Goal: Transaction & Acquisition: Purchase product/service

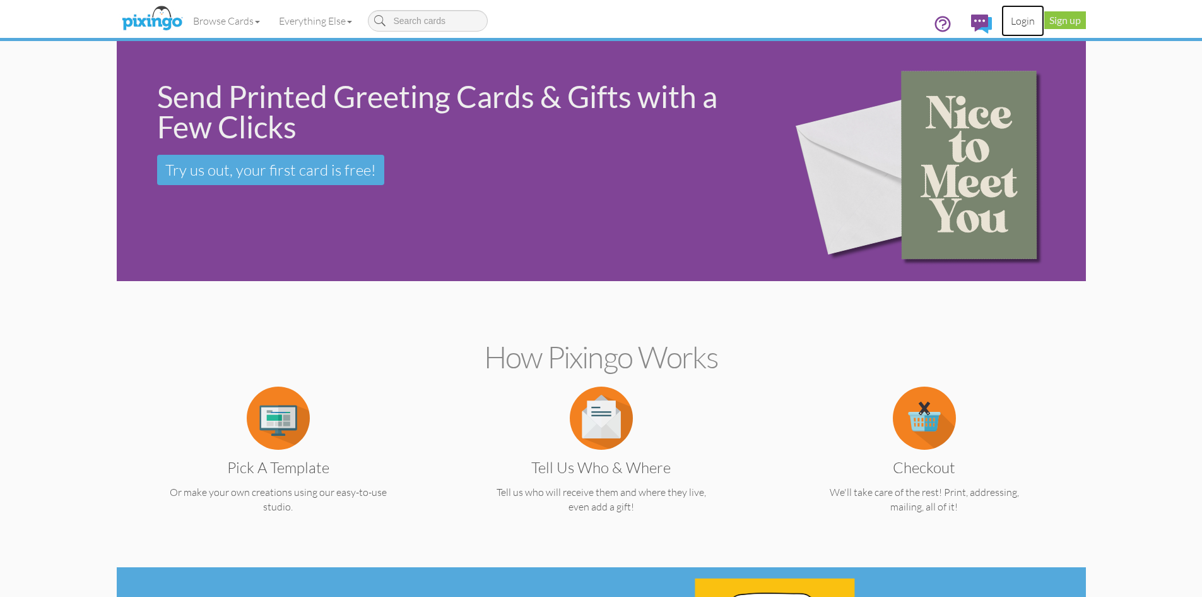
click at [1033, 18] on link "Login" at bounding box center [1023, 21] width 43 height 32
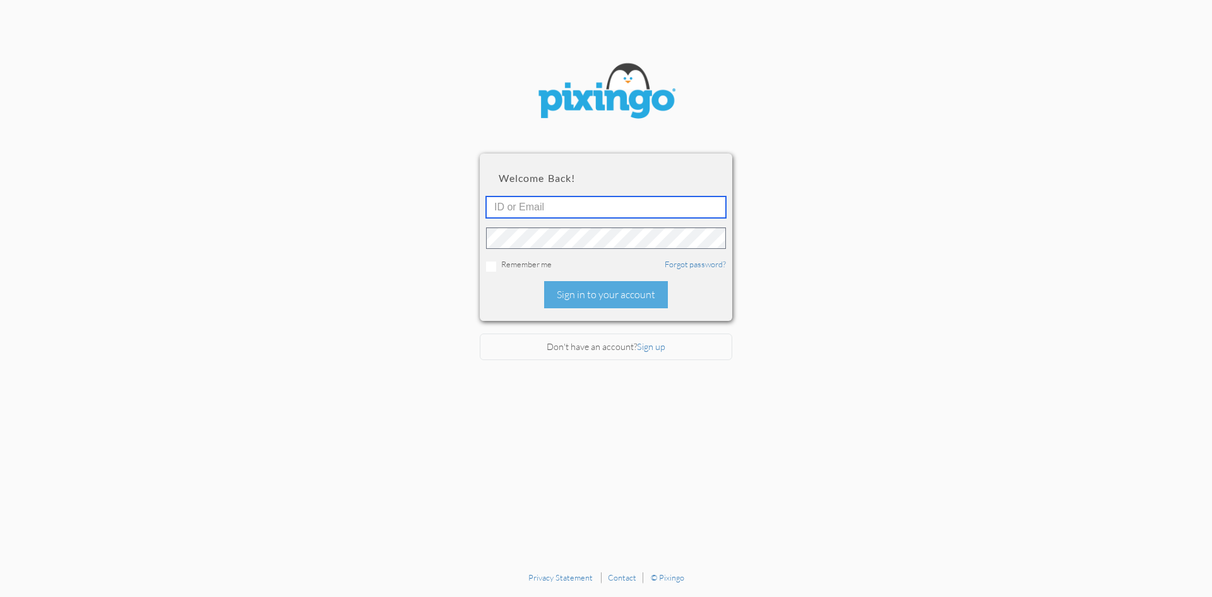
type input "6042"
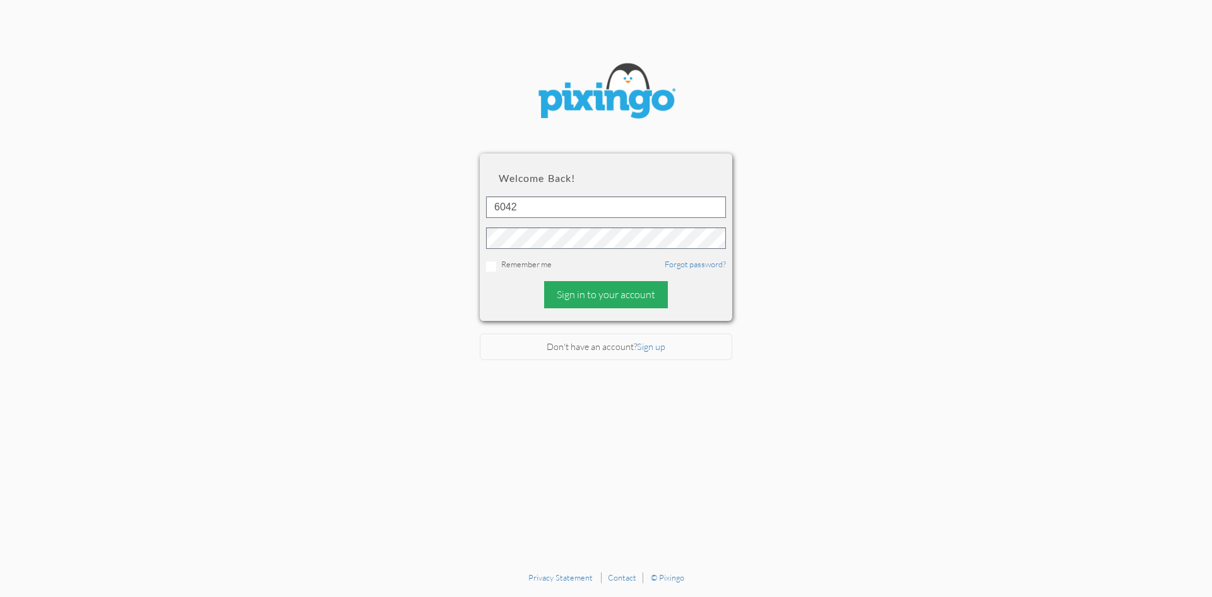
click at [640, 290] on div "Sign in to your account" at bounding box center [606, 294] width 124 height 27
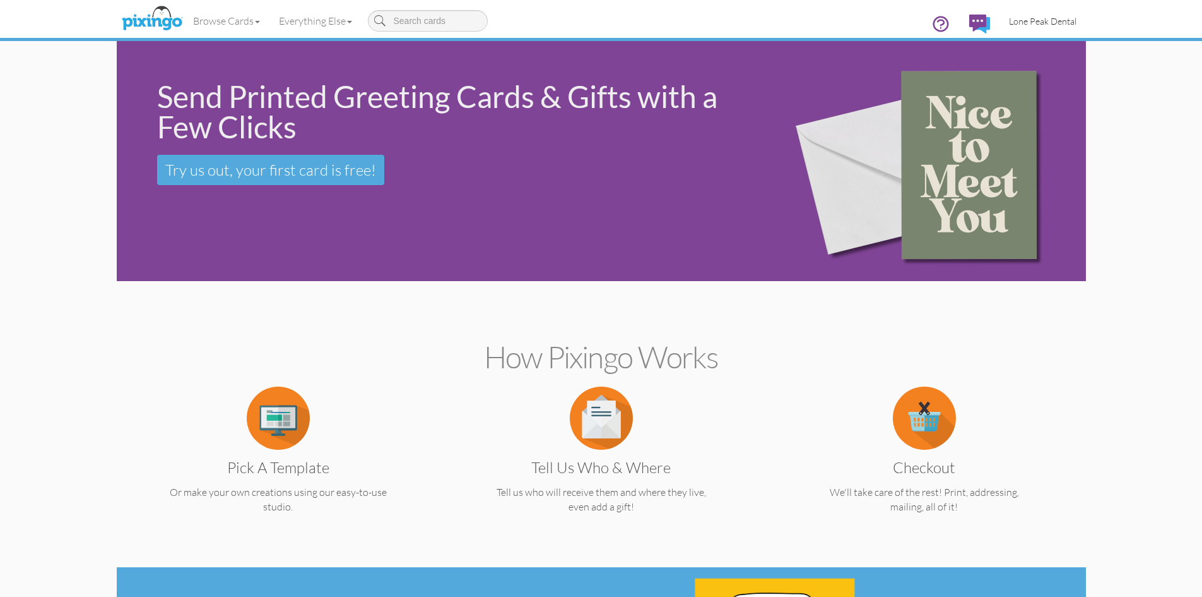
click at [1024, 23] on span "Lone Peak Dental" at bounding box center [1043, 21] width 68 height 11
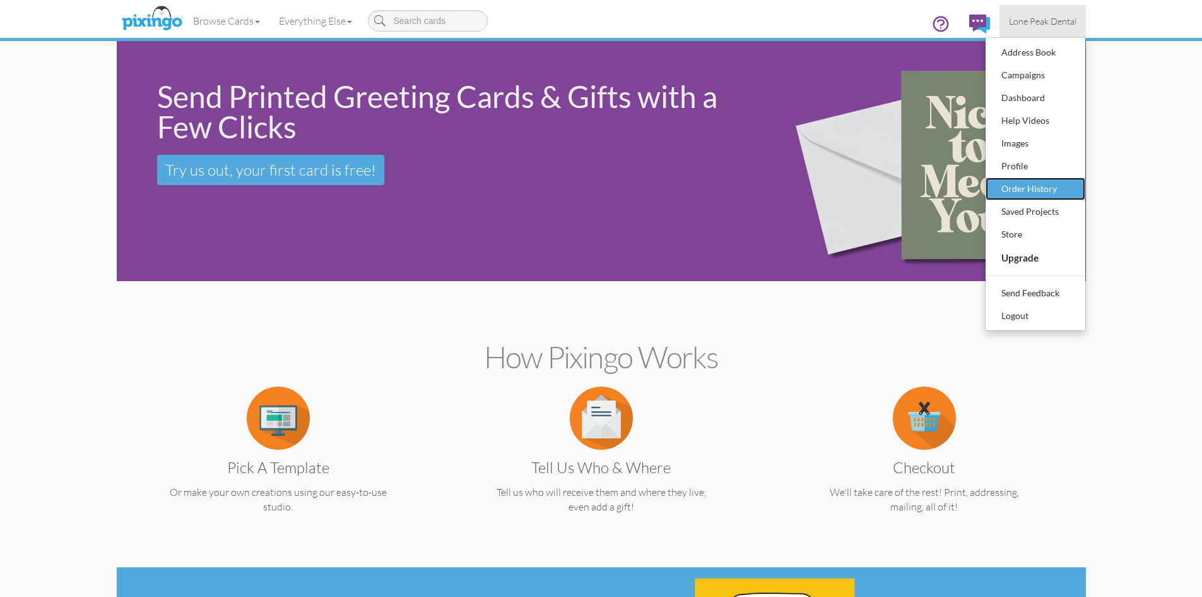
click at [1038, 194] on div "Order History" at bounding box center [1036, 188] width 74 height 19
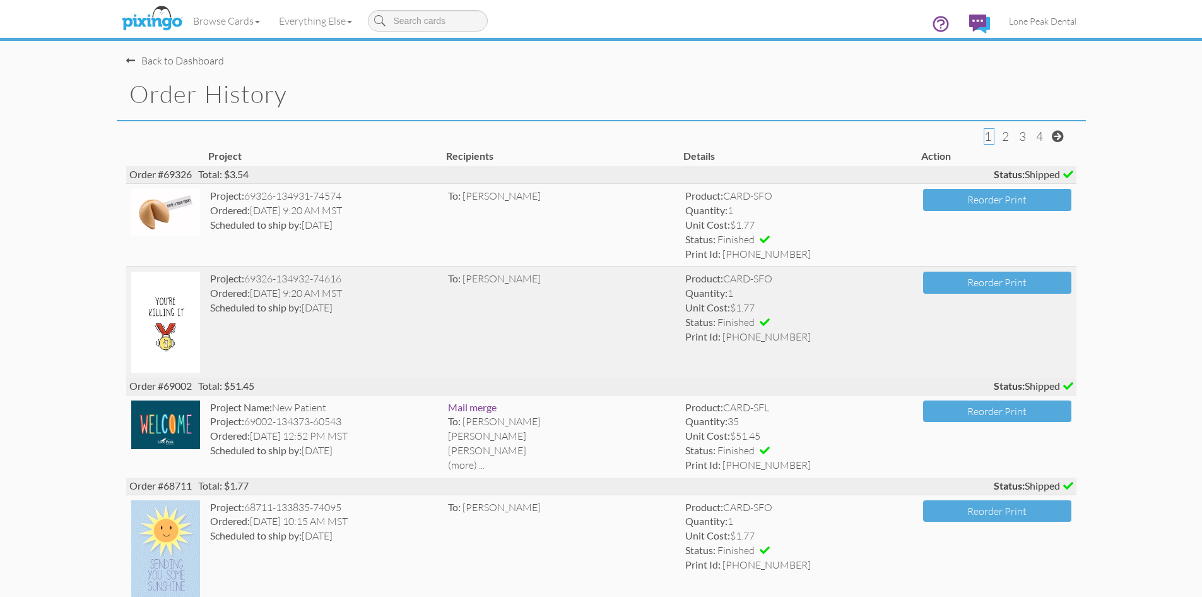
click at [174, 327] on img at bounding box center [165, 321] width 69 height 100
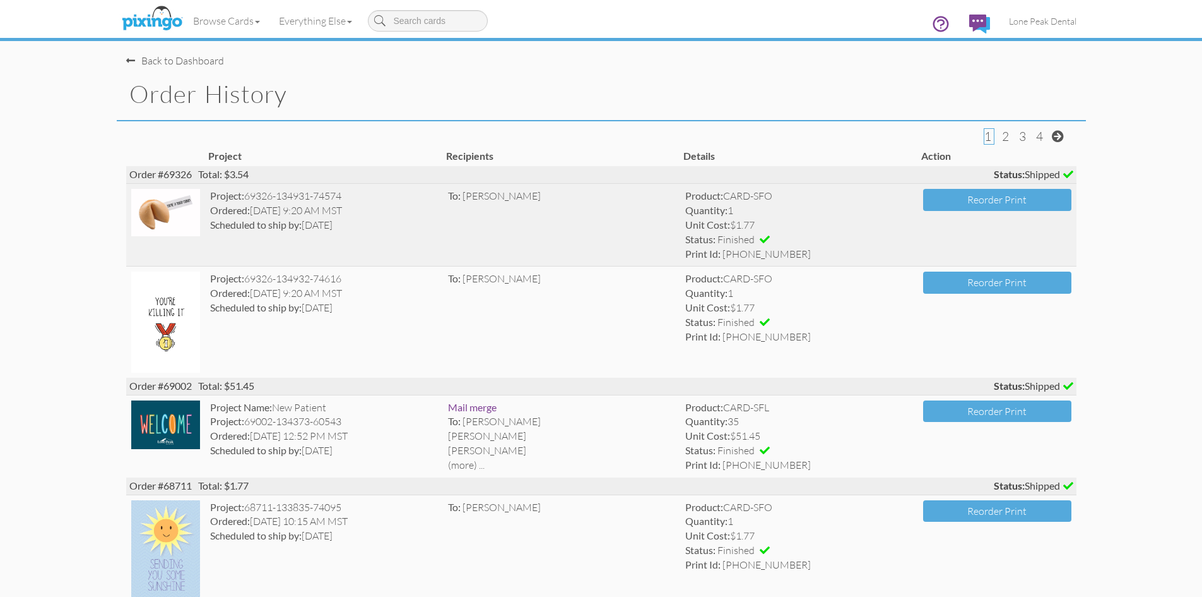
click at [162, 232] on img at bounding box center [165, 212] width 69 height 47
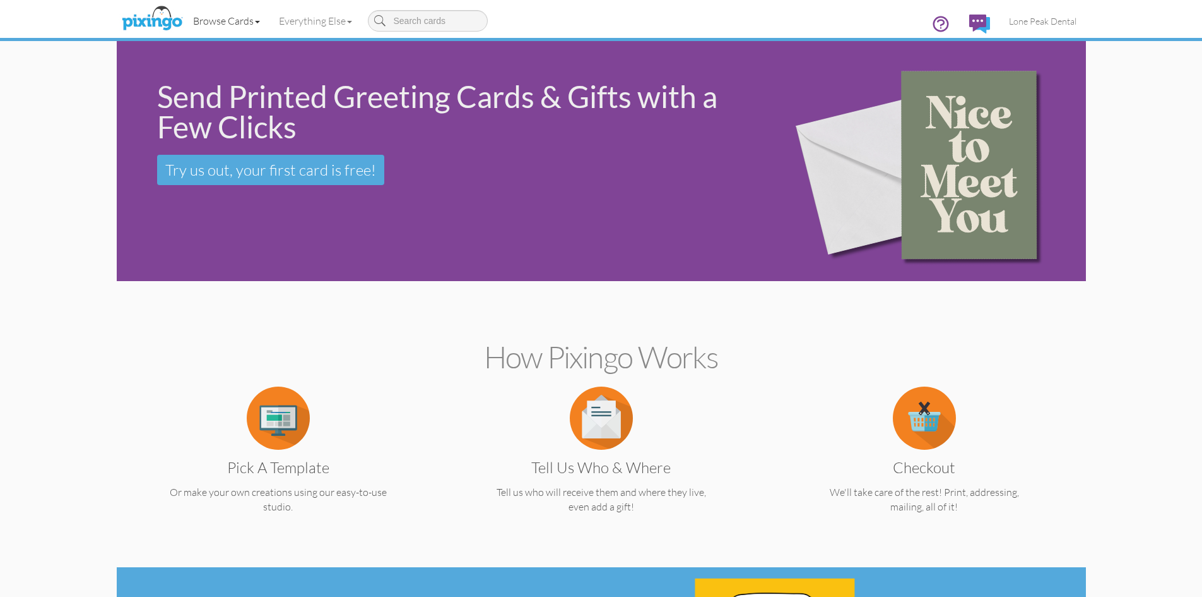
click at [242, 14] on link "Browse Cards" at bounding box center [227, 21] width 86 height 32
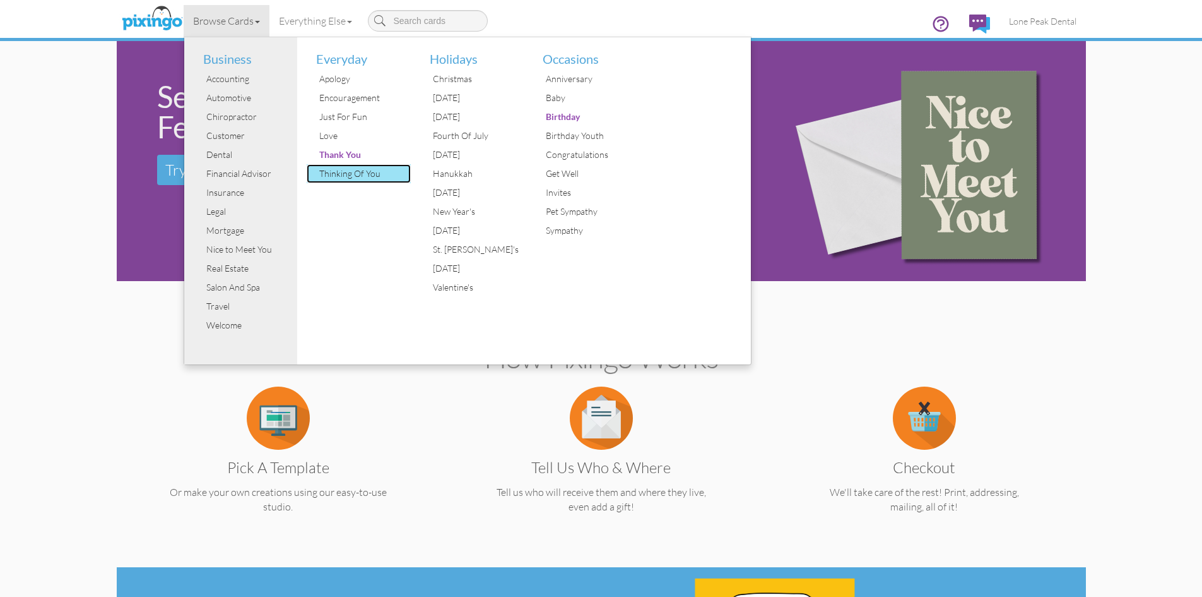
click at [365, 177] on div "Thinking Of You" at bounding box center [363, 173] width 95 height 19
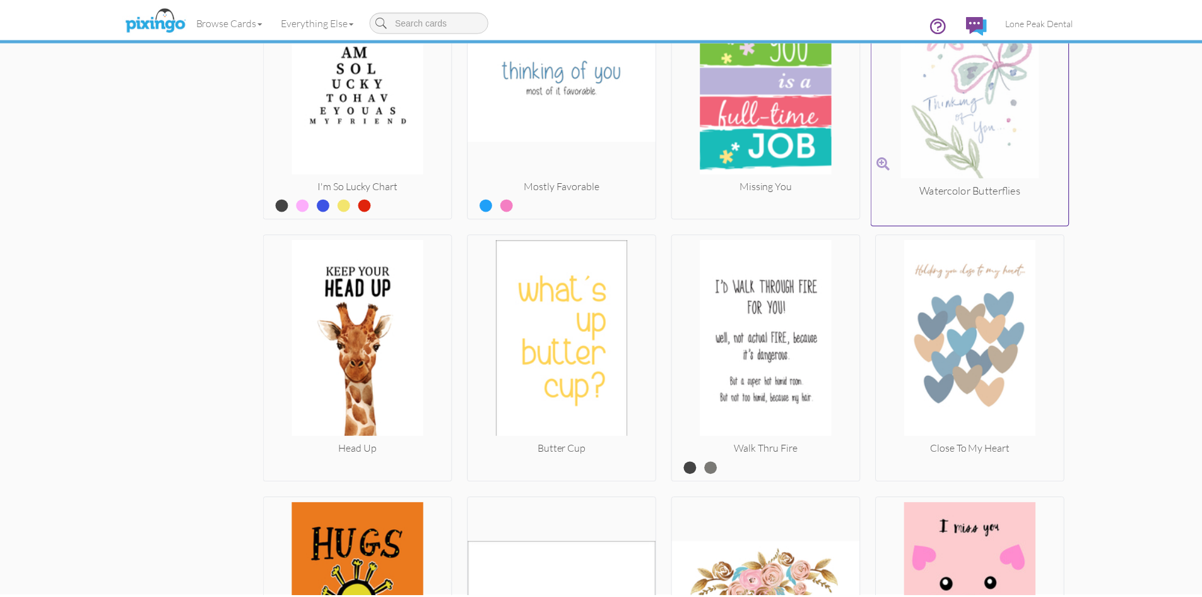
scroll to position [1894, 0]
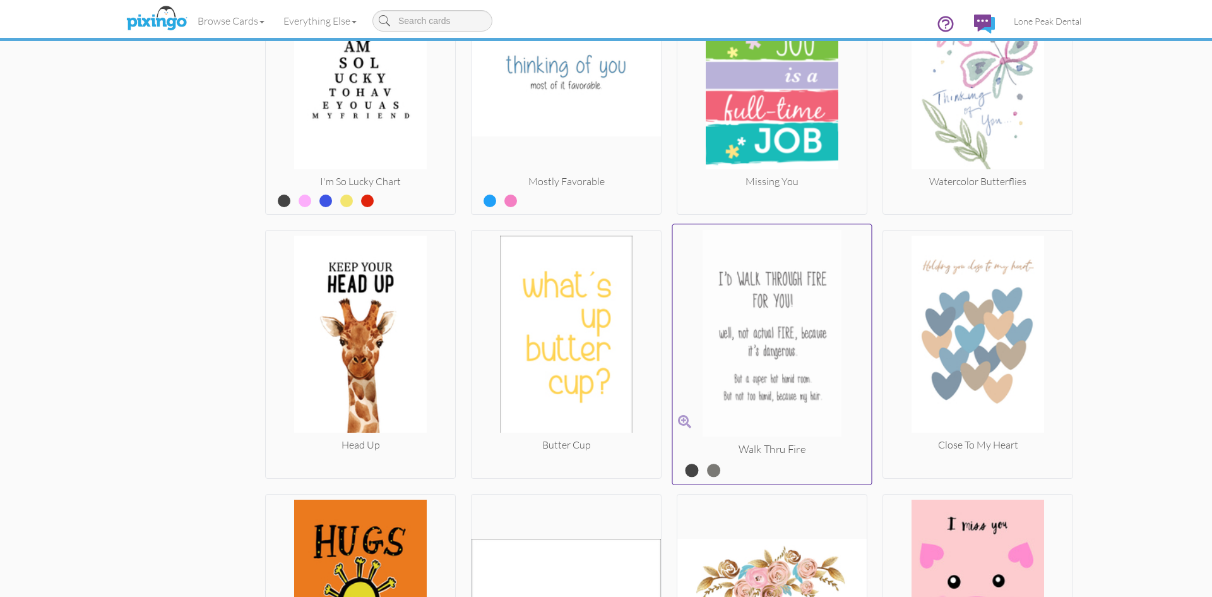
click at [802, 323] on img at bounding box center [772, 336] width 199 height 212
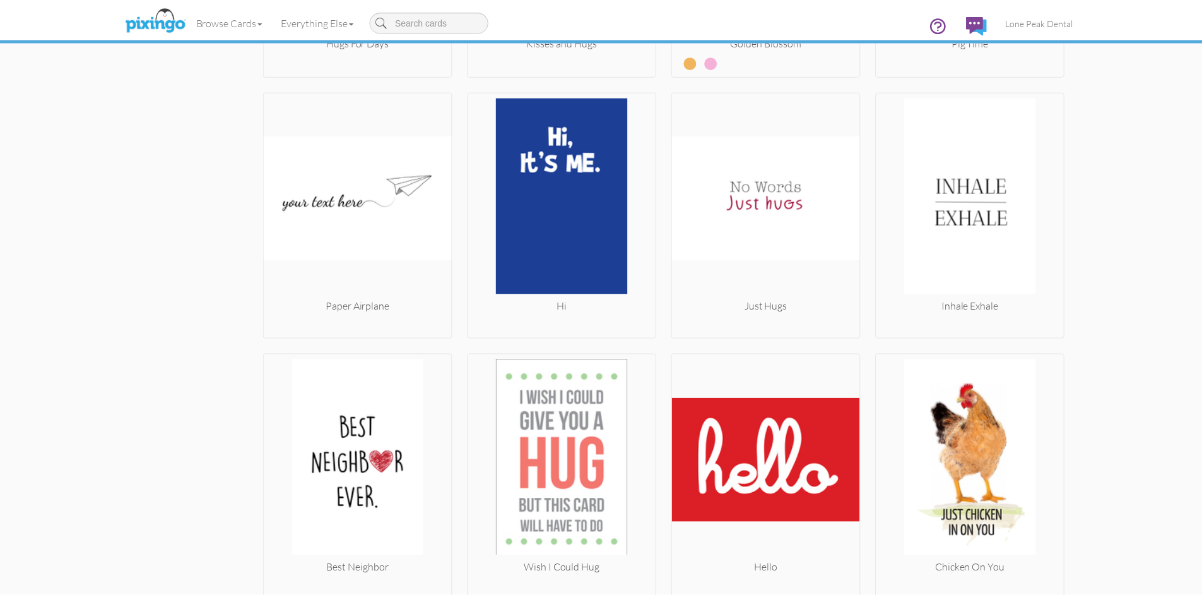
scroll to position [2573, 0]
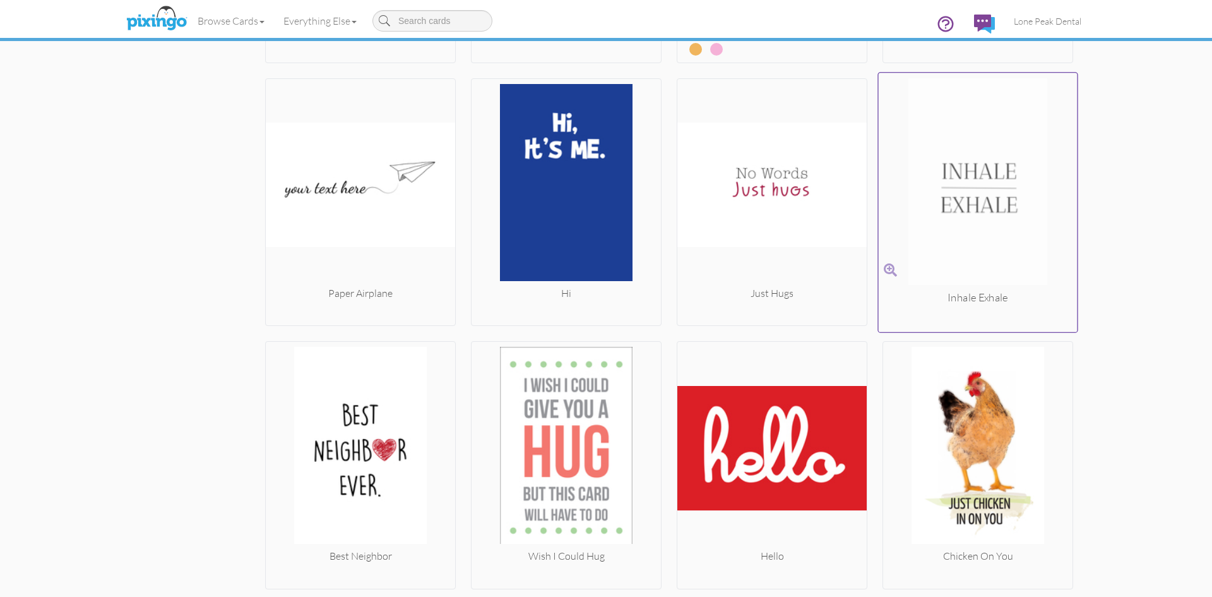
click at [983, 207] on img at bounding box center [978, 184] width 199 height 212
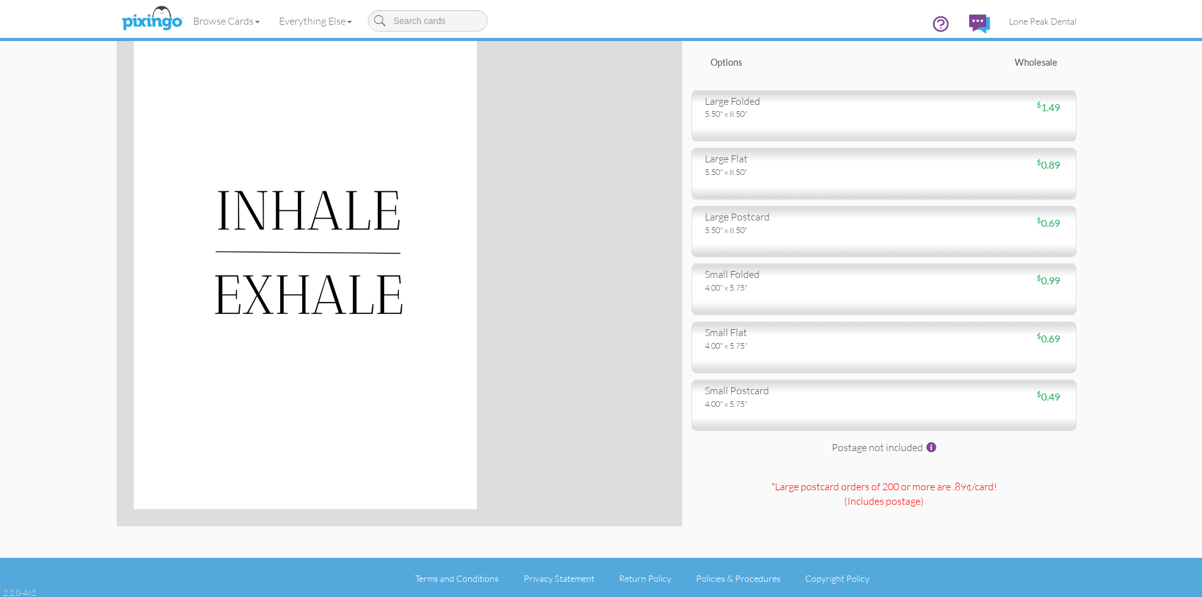
scroll to position [83, 0]
